Goal: Task Accomplishment & Management: Use online tool/utility

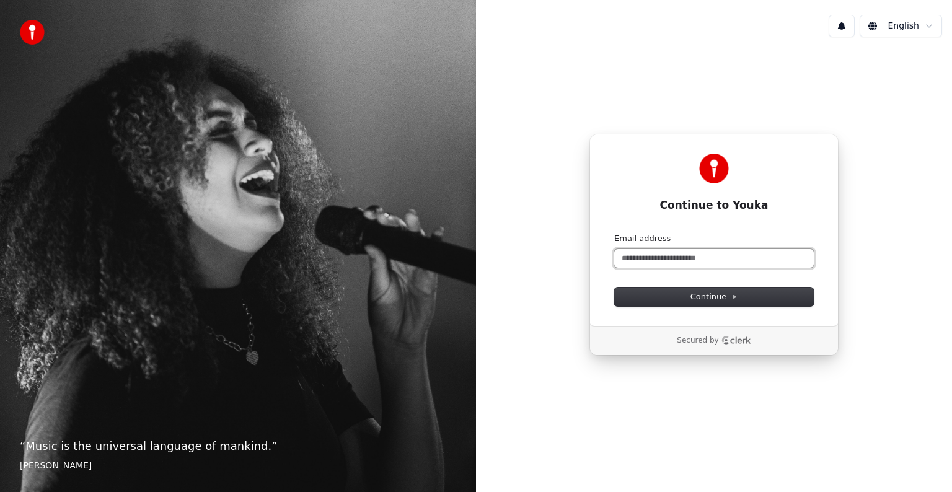
click at [700, 258] on input "Email address" at bounding box center [714, 258] width 200 height 19
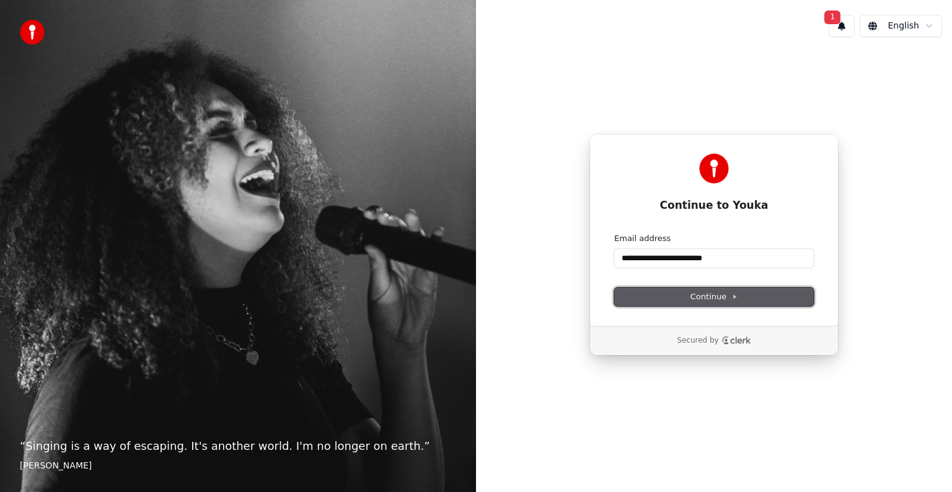
click at [717, 295] on span "Continue" at bounding box center [714, 296] width 47 height 11
type input "**********"
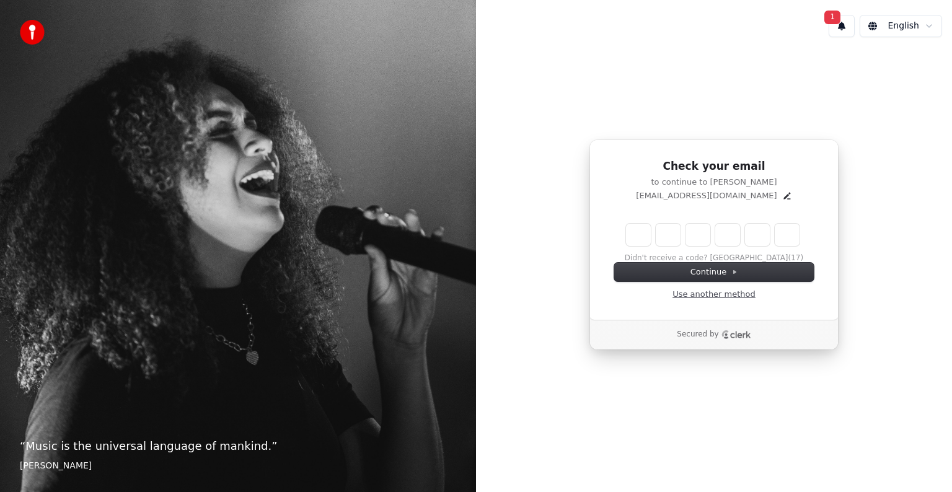
type input "*"
type input "**"
type input "*"
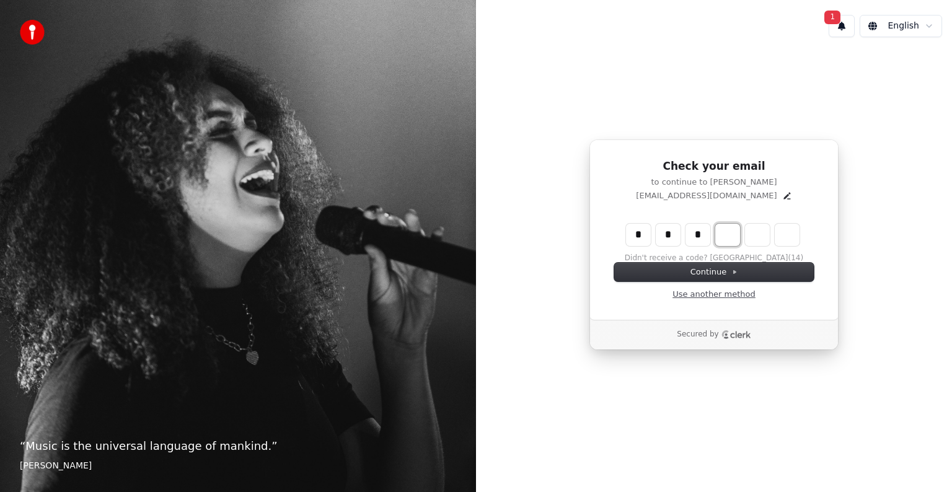
type input "***"
type input "*"
type input "****"
type input "*"
type input "******"
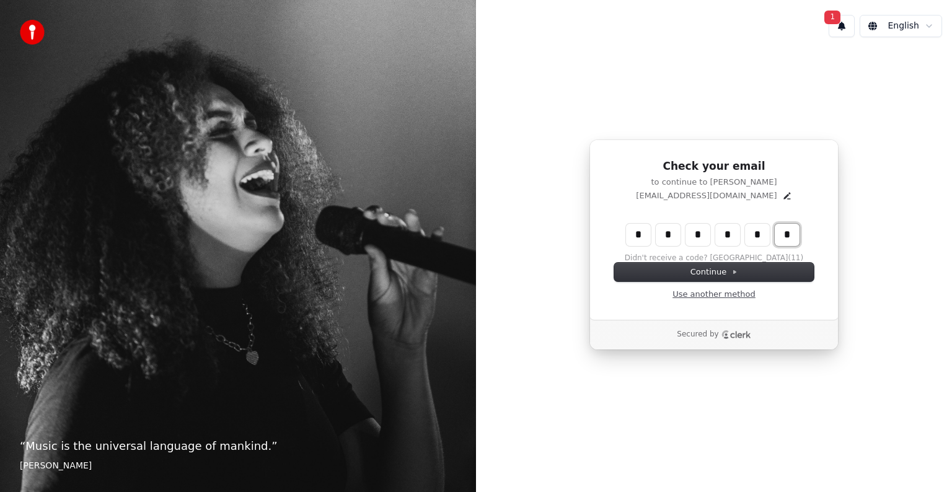
type input "*"
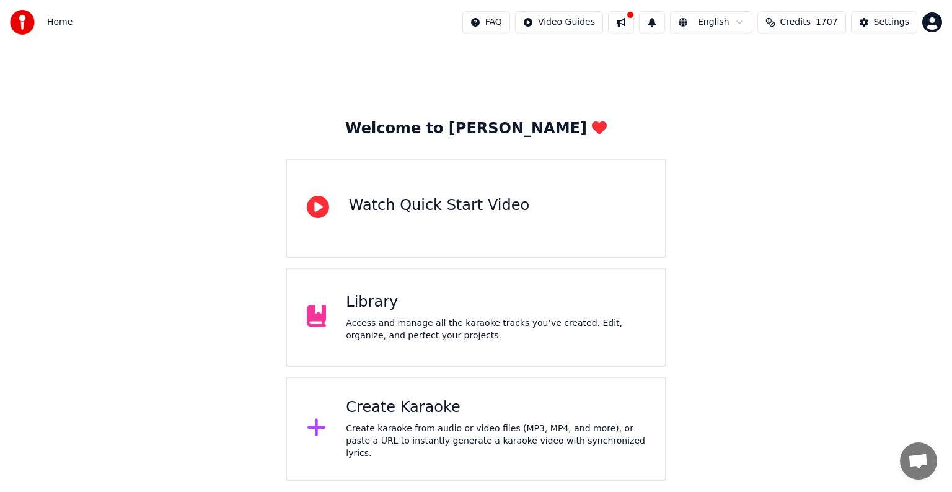
click at [409, 417] on div "Create Karaoke" at bounding box center [495, 408] width 299 height 20
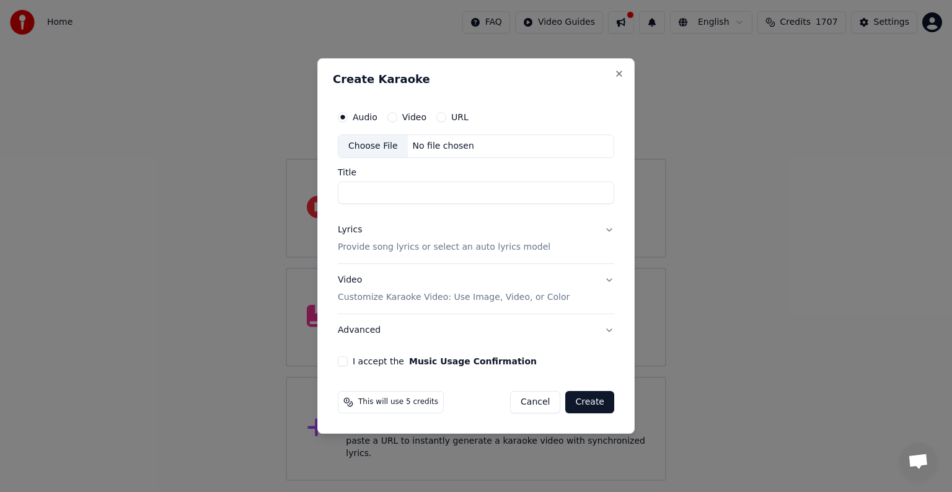
click at [377, 143] on div "Choose File" at bounding box center [372, 146] width 69 height 22
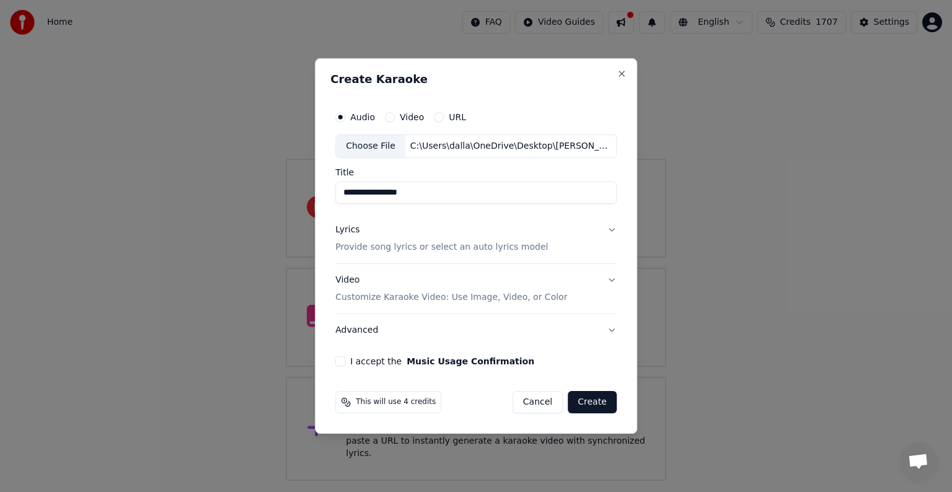
click at [448, 193] on input "**********" at bounding box center [475, 193] width 281 height 22
type input "**********"
click at [609, 229] on button "Lyrics Provide song lyrics or select an auto lyrics model" at bounding box center [475, 239] width 281 height 50
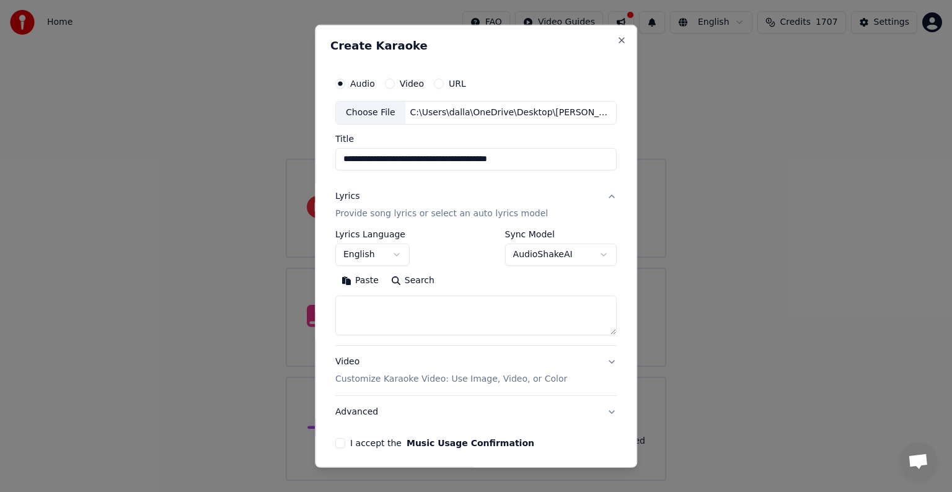
click at [394, 253] on body "**********" at bounding box center [476, 240] width 952 height 481
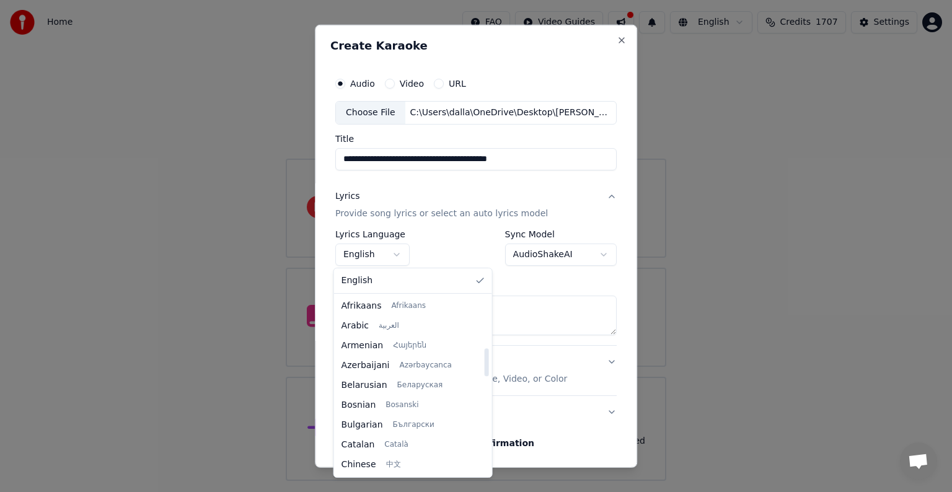
scroll to position [329, 0]
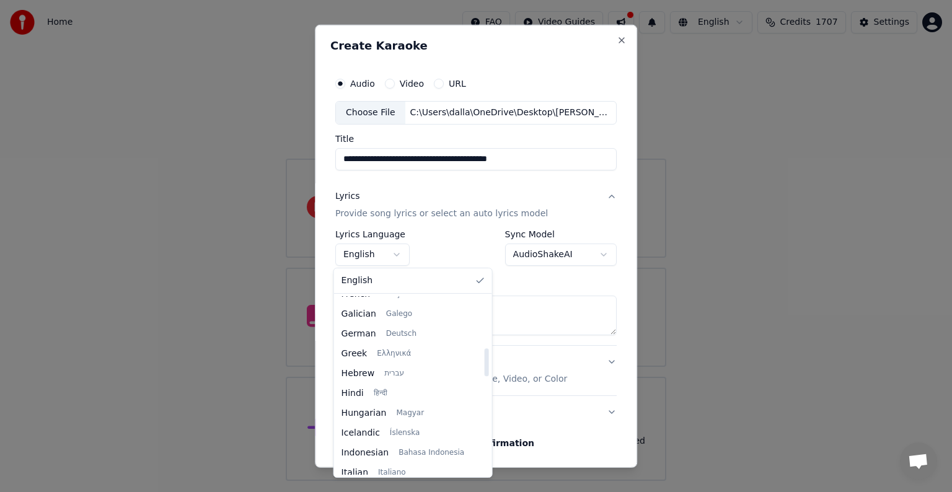
click at [483, 362] on div at bounding box center [486, 385] width 6 height 179
click at [484, 362] on div at bounding box center [486, 362] width 4 height 28
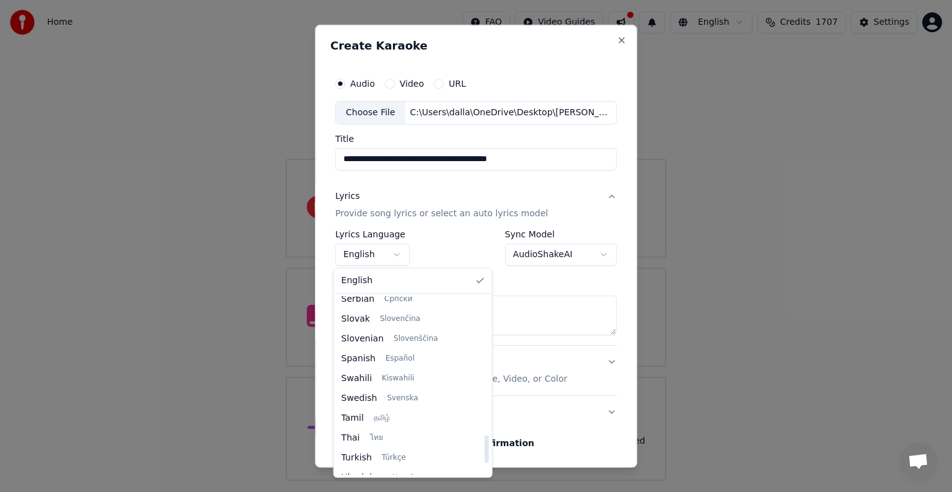
scroll to position [882, 0]
drag, startPoint x: 473, startPoint y: 362, endPoint x: 477, endPoint y: 449, distance: 86.9
click at [484, 449] on div at bounding box center [486, 449] width 4 height 28
select select "**"
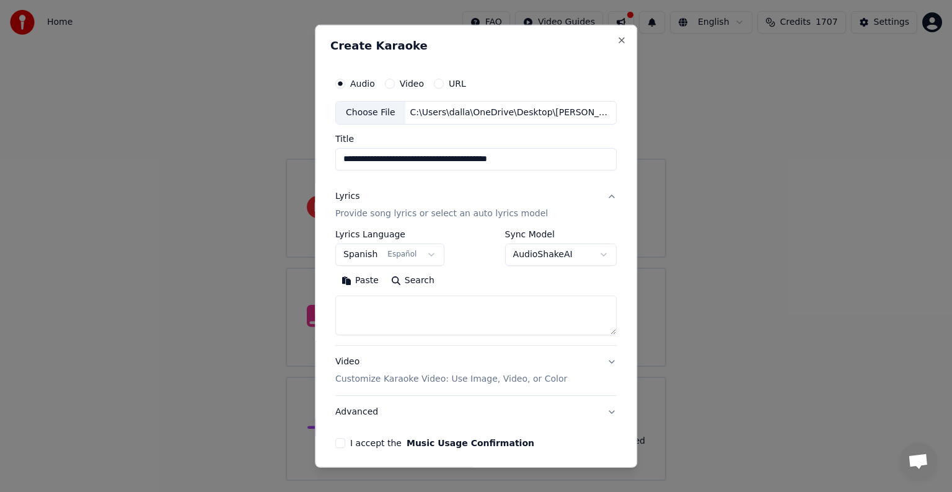
click at [390, 311] on textarea at bounding box center [475, 316] width 281 height 40
click at [354, 283] on button "Paste" at bounding box center [360, 281] width 50 height 20
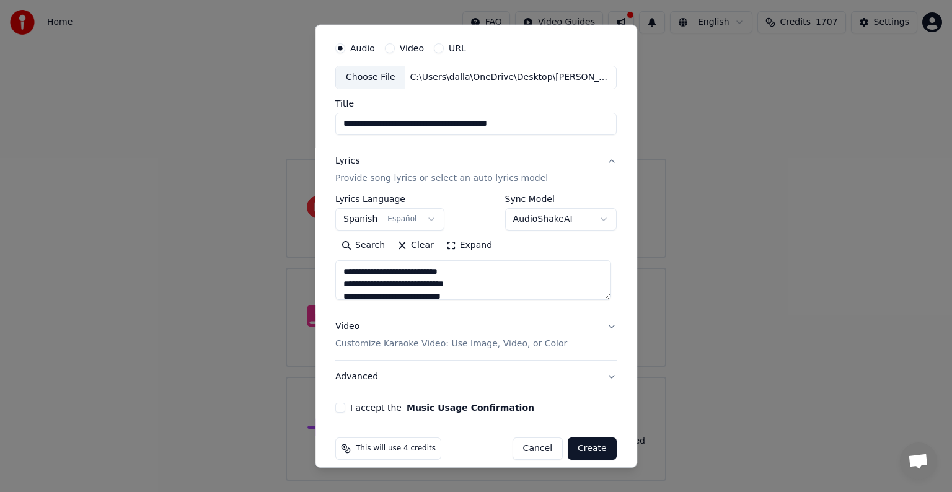
scroll to position [47, 0]
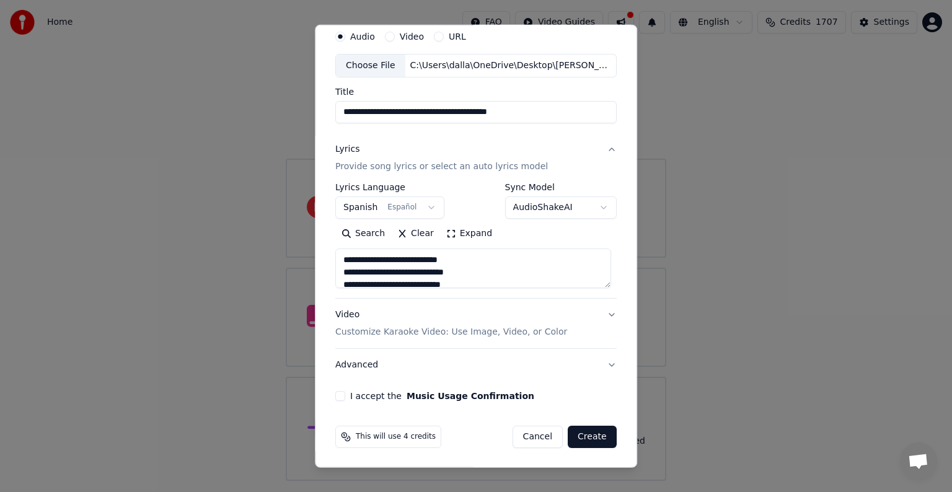
click at [460, 335] on p "Customize Karaoke Video: Use Image, Video, or Color" at bounding box center [451, 332] width 232 height 12
type textarea "**********"
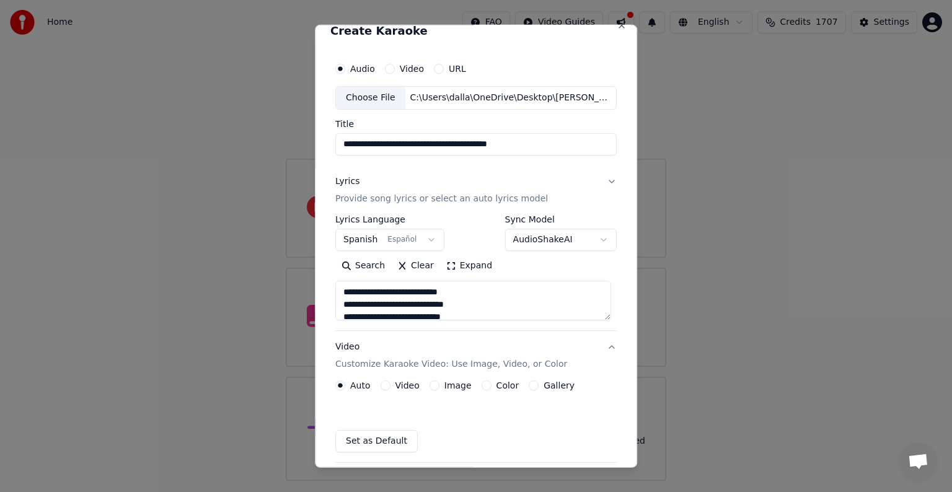
scroll to position [14, 0]
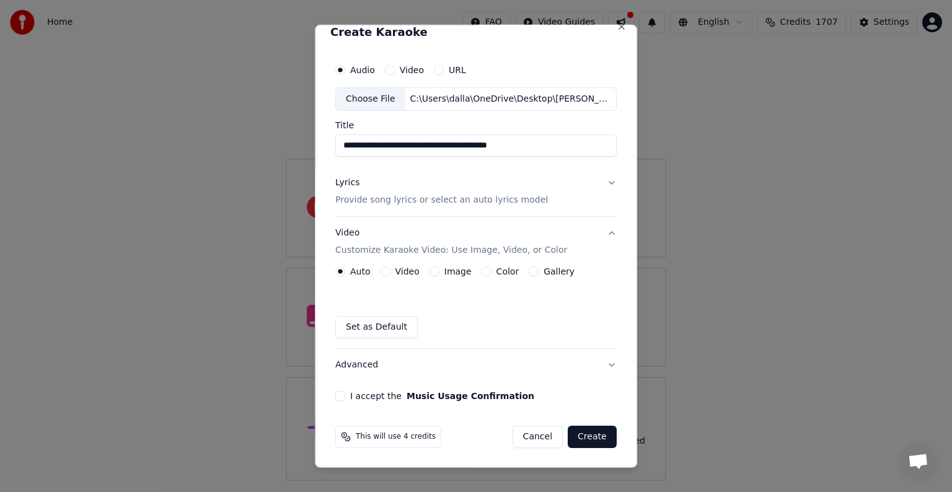
click at [453, 270] on label "Image" at bounding box center [457, 271] width 27 height 9
click at [440, 270] on button "Image" at bounding box center [435, 272] width 10 height 10
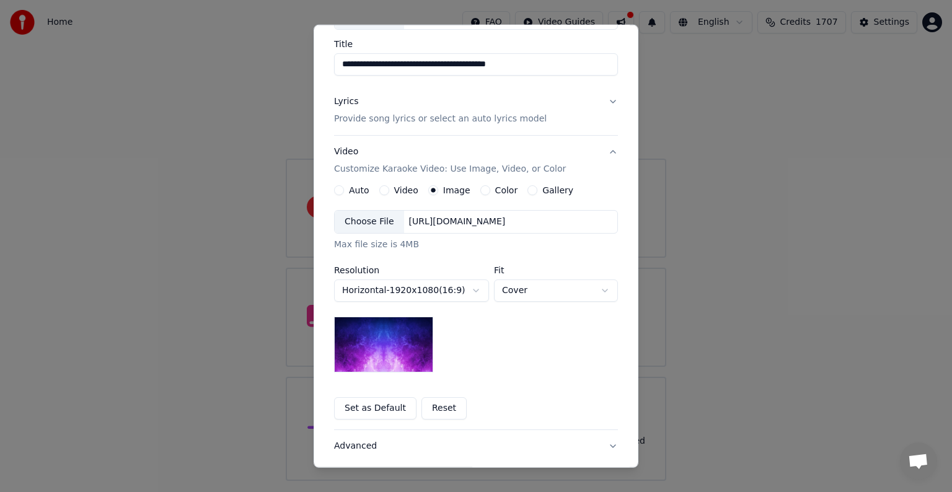
scroll to position [97, 0]
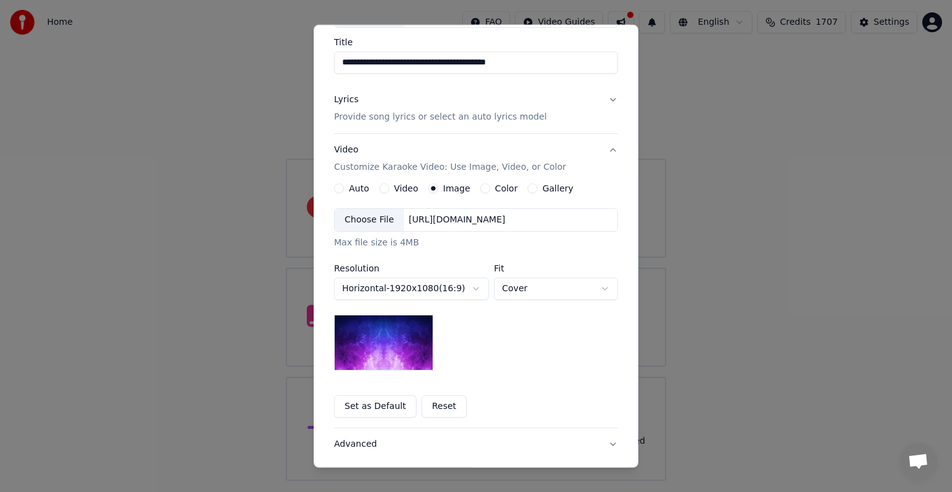
click at [463, 214] on div "https://imagedelivery.net/jkI57_JBx8hWPzcSI-uF5w/c7639807-3f76-4ea5-9112-66e75e…" at bounding box center [457, 220] width 107 height 12
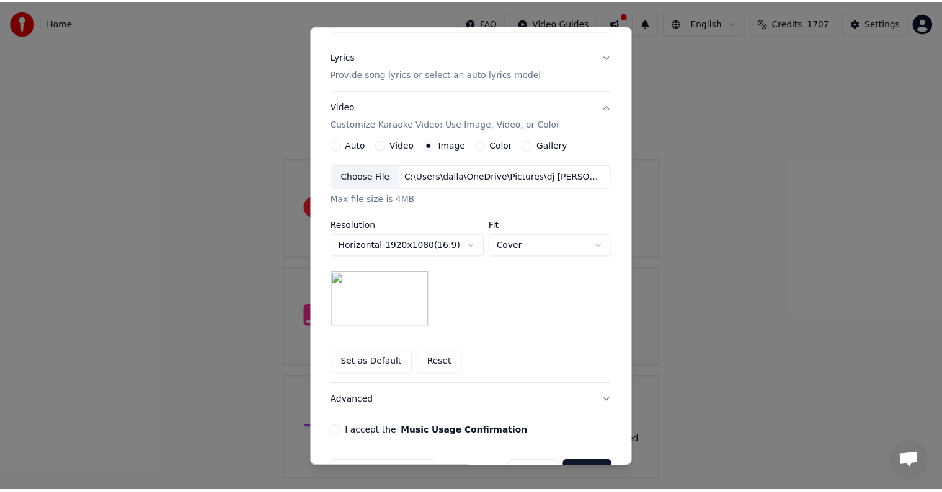
scroll to position [176, 0]
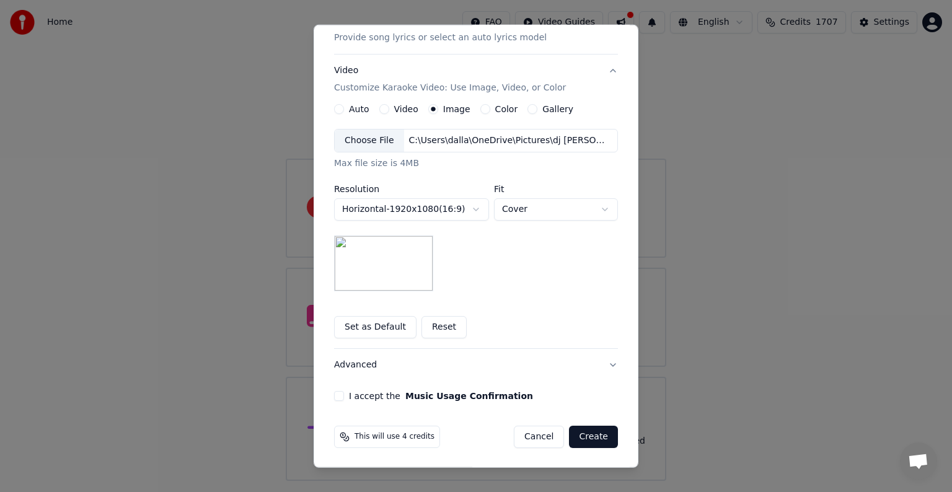
click at [334, 398] on button "I accept the Music Usage Confirmation" at bounding box center [339, 396] width 10 height 10
click at [586, 436] on button "Create" at bounding box center [593, 437] width 49 height 22
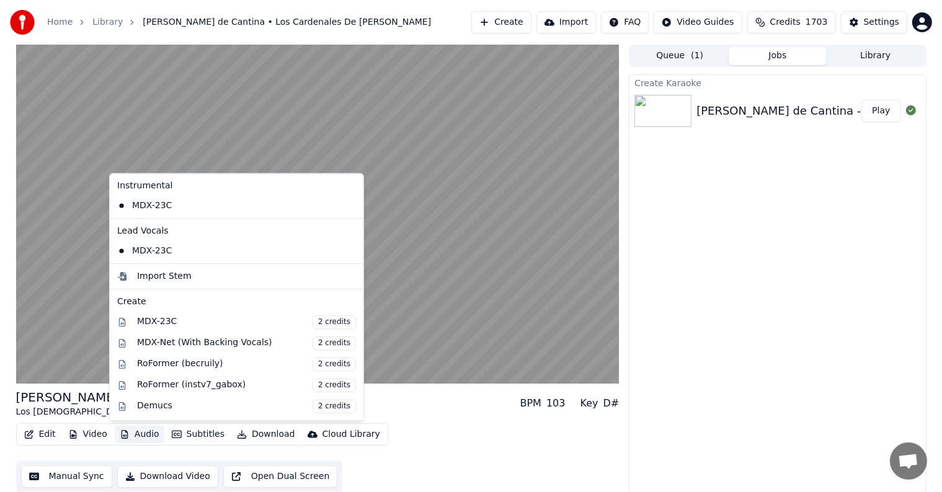
click at [137, 434] on button "Audio" at bounding box center [140, 434] width 50 height 17
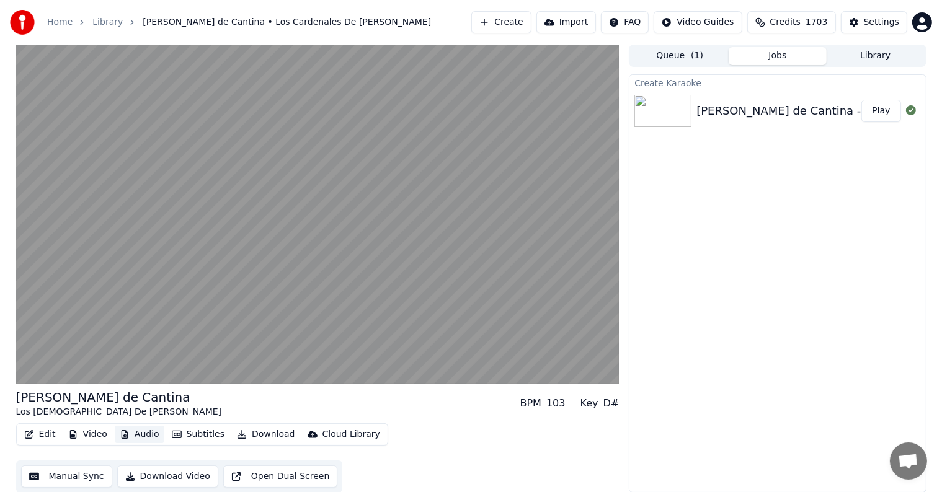
click at [137, 434] on button "Audio" at bounding box center [140, 434] width 50 height 17
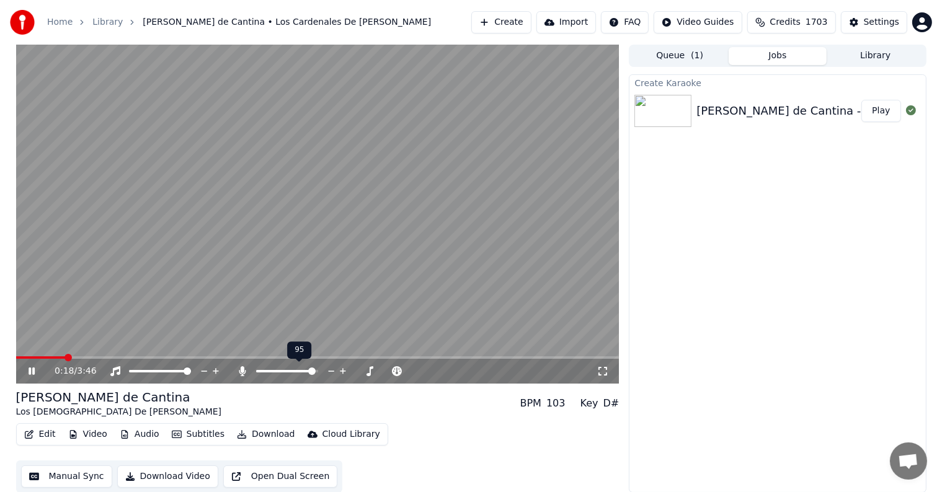
click at [316, 374] on span at bounding box center [311, 371] width 7 height 7
click at [16, 355] on span at bounding box center [19, 357] width 7 height 7
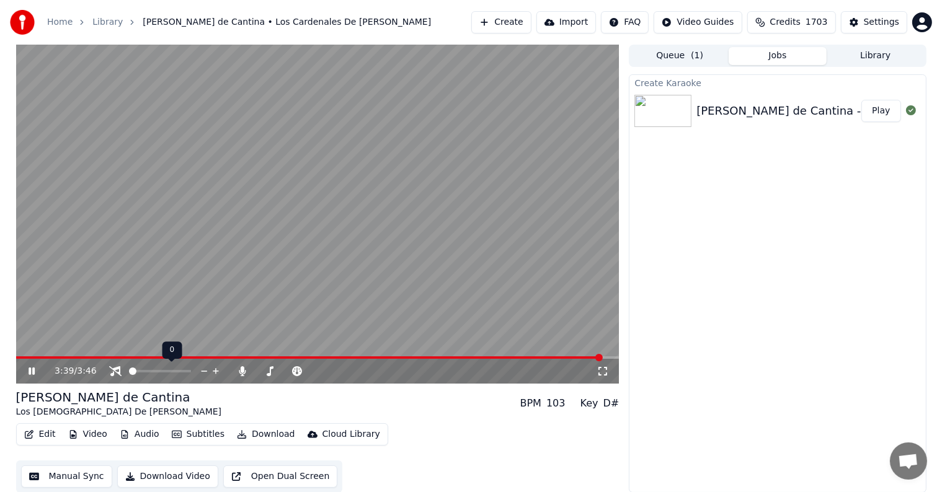
click at [129, 369] on span at bounding box center [132, 371] width 7 height 7
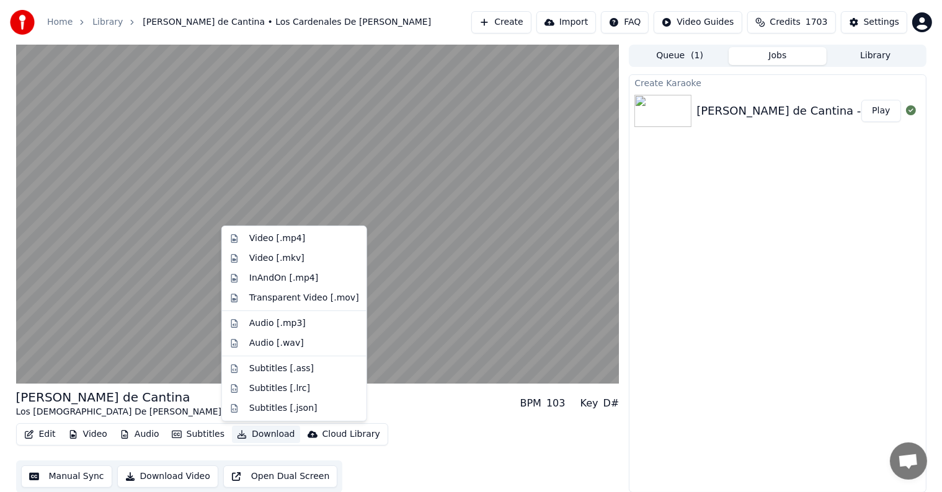
click at [257, 431] on button "Download" at bounding box center [266, 434] width 68 height 17
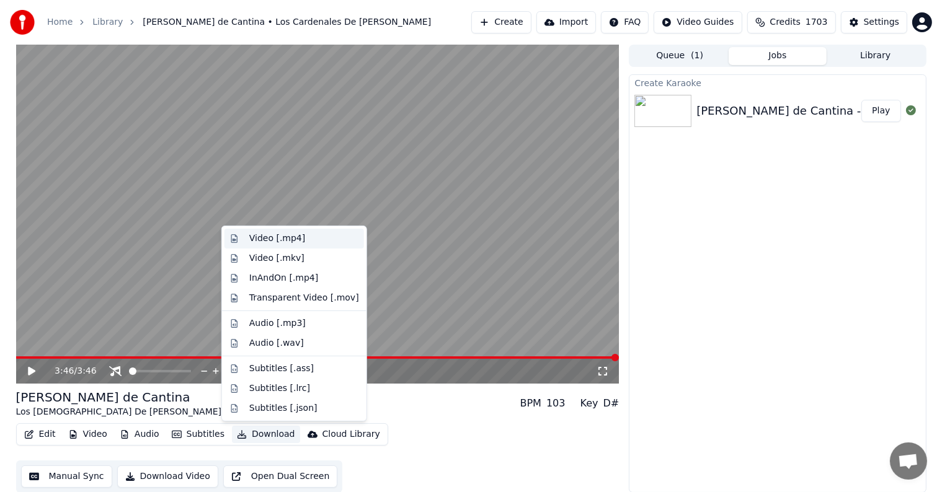
click at [265, 241] on div "Video [.mp4]" at bounding box center [277, 238] width 56 height 12
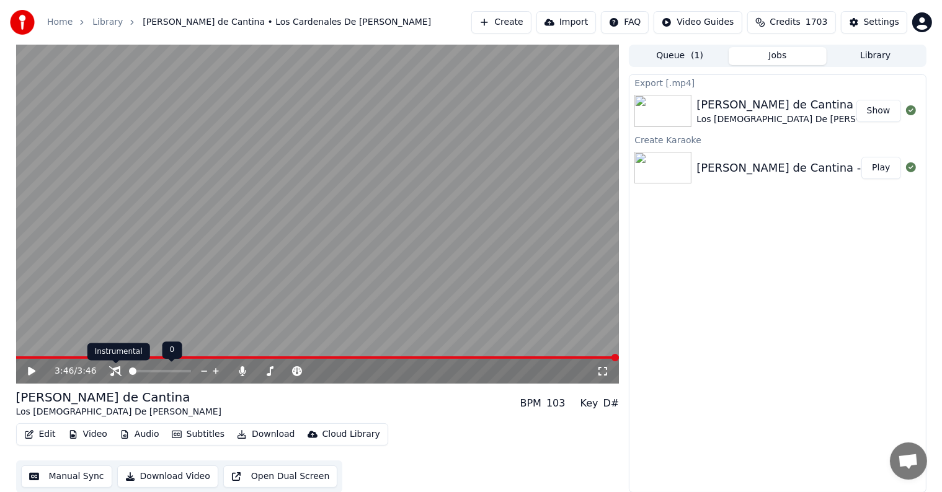
click at [114, 368] on icon at bounding box center [115, 371] width 12 height 10
click at [30, 369] on icon at bounding box center [31, 371] width 7 height 9
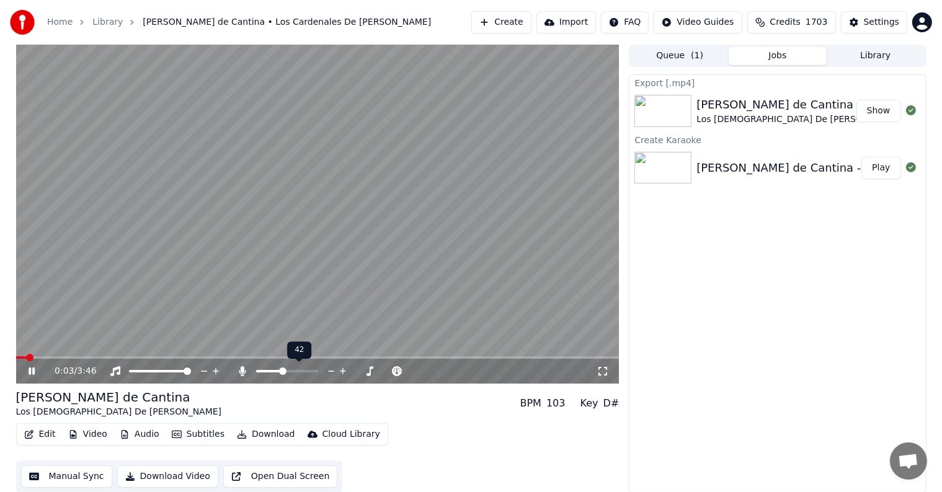
click at [282, 370] on span at bounding box center [269, 371] width 26 height 2
click at [256, 372] on span at bounding box center [259, 371] width 7 height 7
click at [30, 372] on icon at bounding box center [32, 371] width 6 height 7
click at [16, 361] on span at bounding box center [19, 357] width 7 height 7
click at [250, 433] on button "Download" at bounding box center [266, 434] width 68 height 17
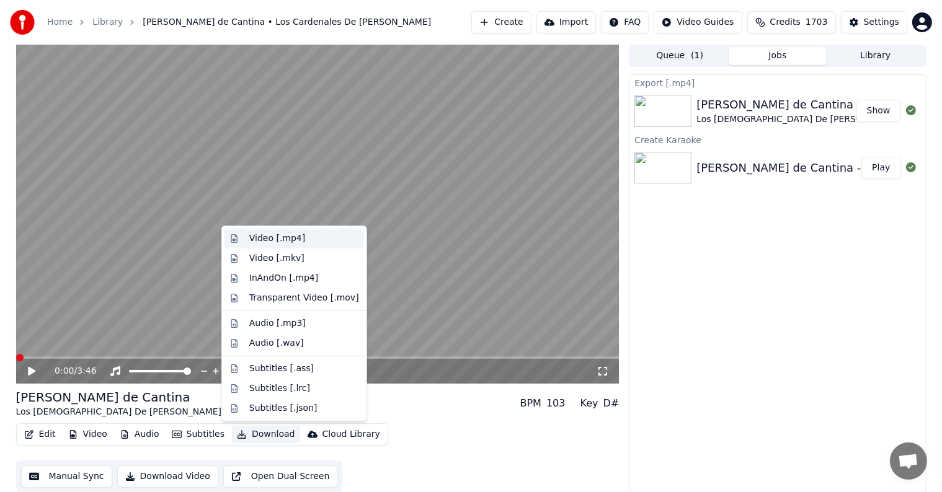
click at [257, 239] on div "Video [.mp4]" at bounding box center [277, 238] width 56 height 12
